Goal: Task Accomplishment & Management: Manage account settings

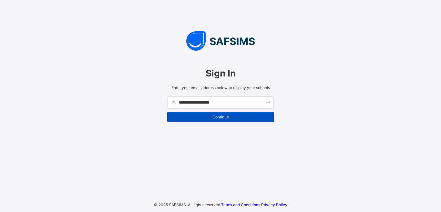
type input "**********"
click at [212, 116] on span "Continue" at bounding box center [220, 117] width 97 height 5
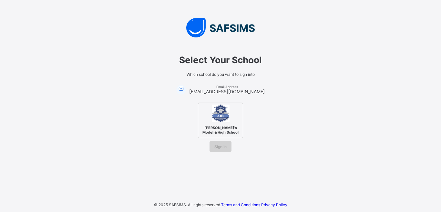
click at [220, 145] on span "Sign In" at bounding box center [220, 146] width 12 height 5
click at [218, 146] on span "Sign In" at bounding box center [220, 146] width 12 height 5
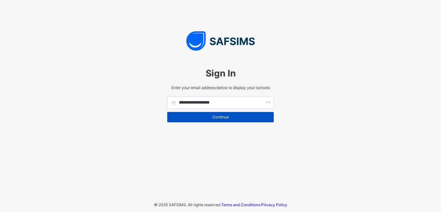
type input "**********"
click at [225, 119] on span "Continue" at bounding box center [220, 117] width 97 height 5
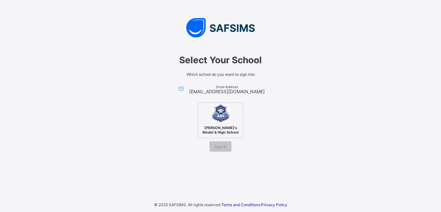
click at [215, 120] on img at bounding box center [221, 114] width 18 height 18
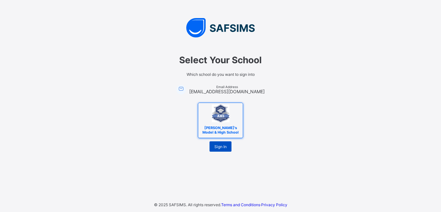
click at [219, 144] on span "Sign In" at bounding box center [220, 146] width 12 height 5
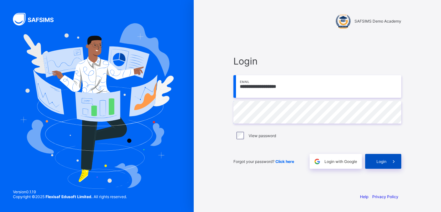
click at [378, 160] on span "Login" at bounding box center [381, 161] width 10 height 5
click at [374, 157] on div "Login" at bounding box center [383, 161] width 36 height 15
click at [237, 131] on div "View password" at bounding box center [317, 136] width 168 height 14
click at [384, 161] on span "Login" at bounding box center [381, 161] width 10 height 5
click at [377, 157] on div "Login" at bounding box center [383, 161] width 36 height 15
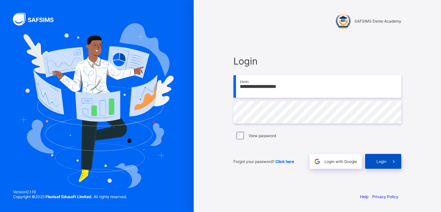
click at [380, 160] on span "Login" at bounding box center [381, 161] width 10 height 5
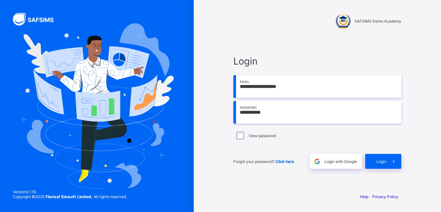
click at [272, 114] on input "**********" at bounding box center [317, 112] width 168 height 23
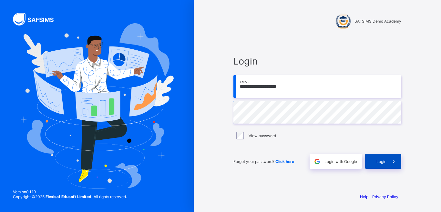
click at [379, 162] on span "Login" at bounding box center [381, 161] width 10 height 5
click at [377, 161] on span "Login" at bounding box center [381, 161] width 10 height 5
